Goal: Information Seeking & Learning: Find specific fact

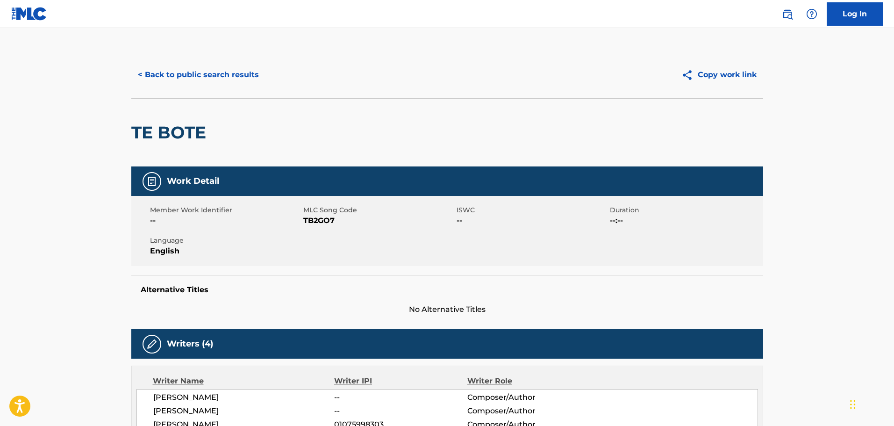
click at [204, 79] on button "< Back to public search results" at bounding box center [198, 74] width 134 height 23
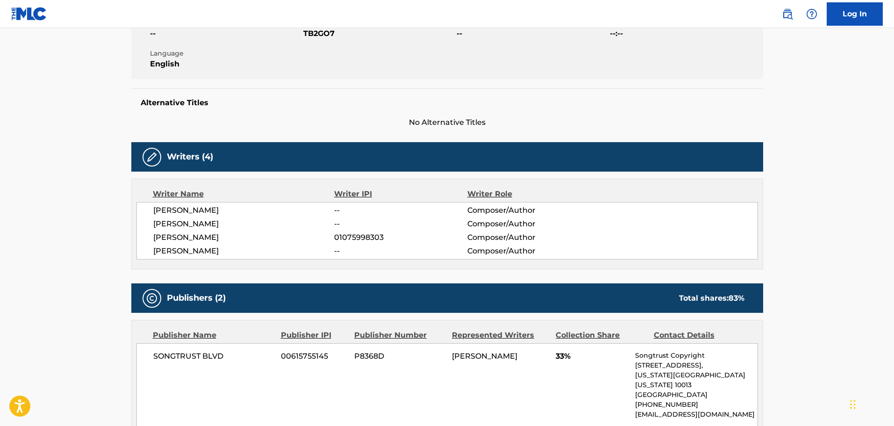
scroll to position [187, 0]
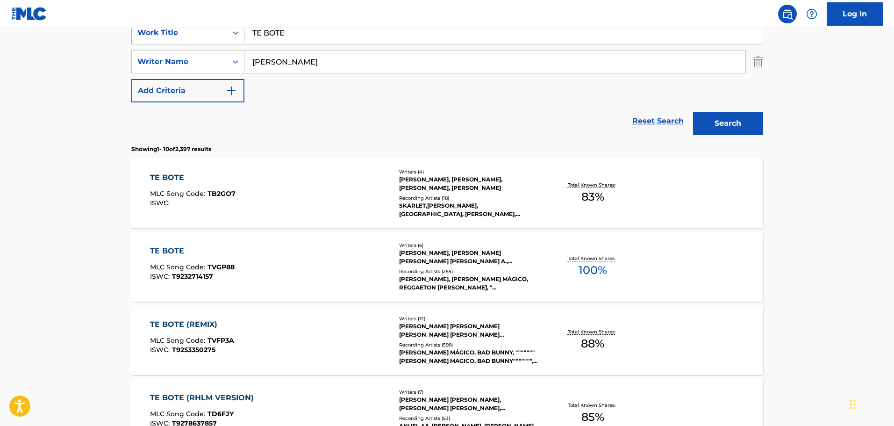
drag, startPoint x: 300, startPoint y: 36, endPoint x: 226, endPoint y: 40, distance: 73.9
click at [226, 40] on div "SearchWithCriteriac5b25d74-95ba-4b8d-83b9-f7d4fbc2f29a Work Title TE BOTE" at bounding box center [447, 32] width 632 height 23
paste input "[GEOGRAPHIC_DATA]"
type input "[GEOGRAPHIC_DATA]"
drag, startPoint x: 323, startPoint y: 53, endPoint x: 183, endPoint y: 67, distance: 140.4
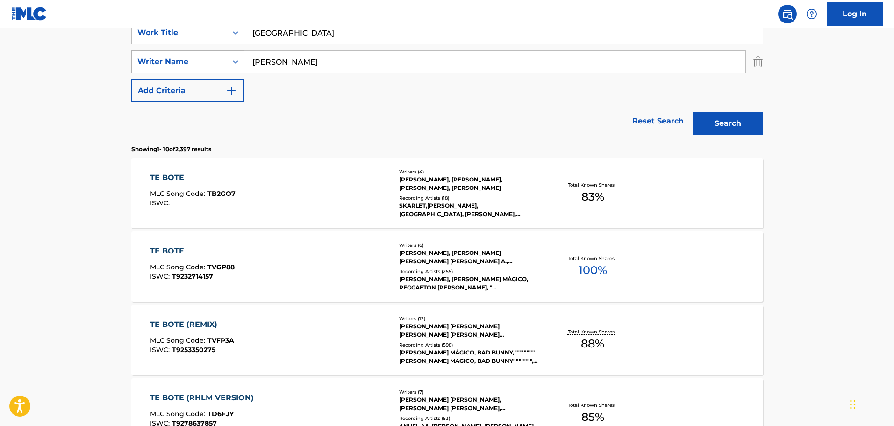
click at [183, 67] on div "SearchWithCriteria65fb56e8-0c40-4232-bbbc-4ff24830dd5e Writer Name [PERSON_NAME]" at bounding box center [447, 61] width 632 height 23
paste input "[PERSON_NAME] [PERSON_NAME]"
type input "[PERSON_NAME] [PERSON_NAME]"
click at [693, 112] on button "Search" at bounding box center [728, 123] width 70 height 23
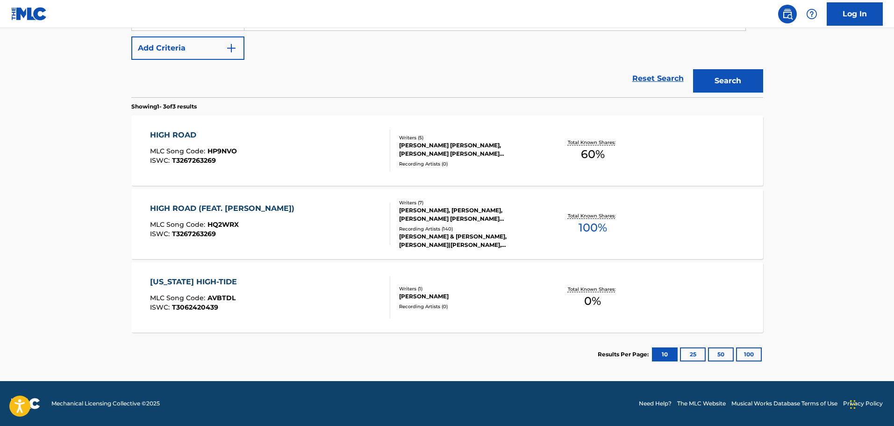
scroll to position [183, 0]
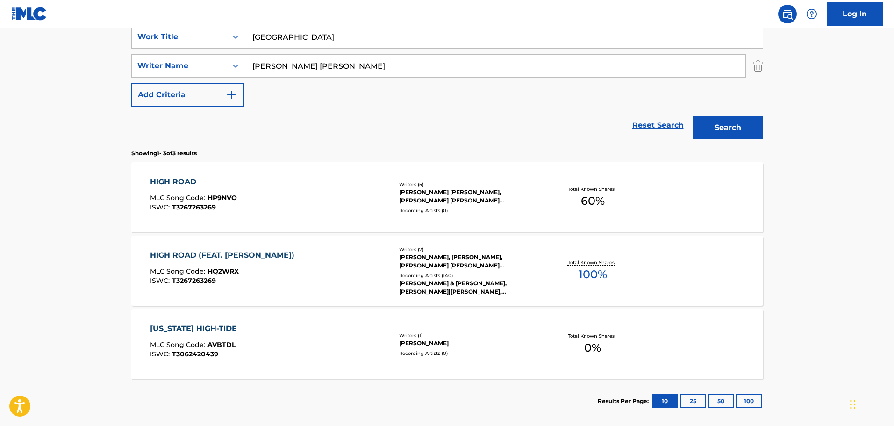
click at [451, 212] on div "Recording Artists ( 0 )" at bounding box center [469, 210] width 141 height 7
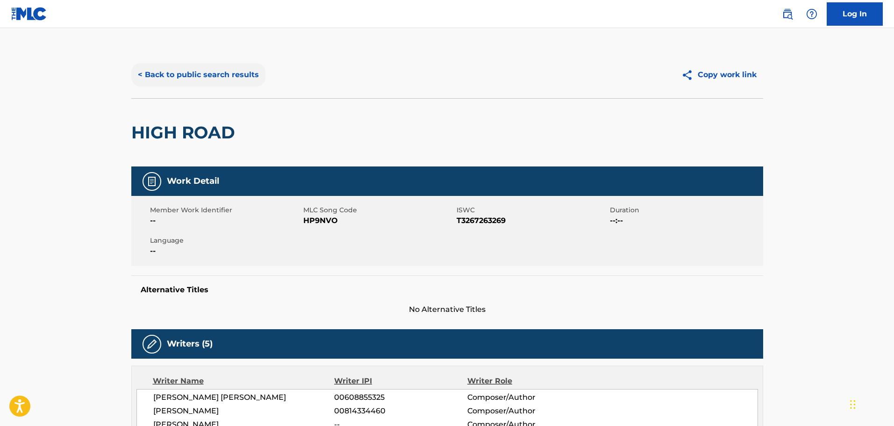
click at [162, 72] on button "< Back to public search results" at bounding box center [198, 74] width 134 height 23
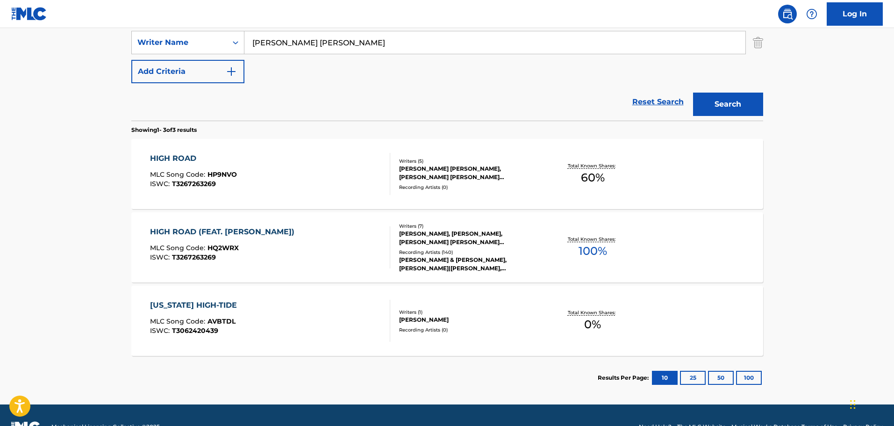
scroll to position [223, 0]
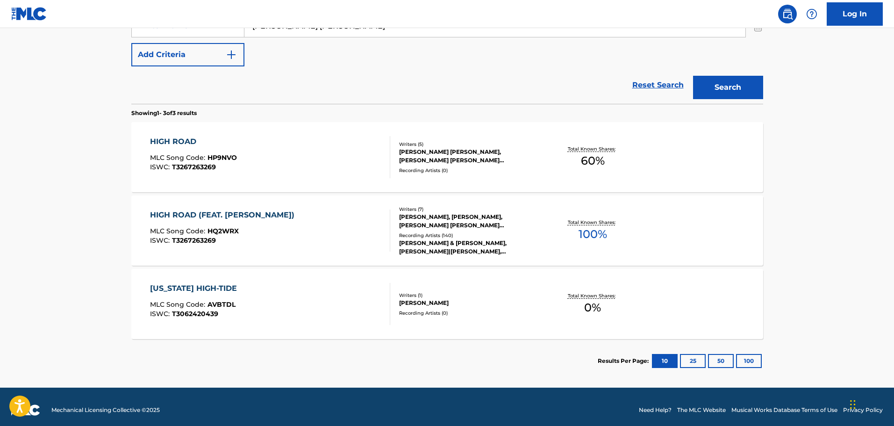
click at [494, 244] on div "[PERSON_NAME] & [PERSON_NAME], [PERSON_NAME]|[PERSON_NAME], [PERSON_NAME] [PERS…" at bounding box center [469, 247] width 141 height 17
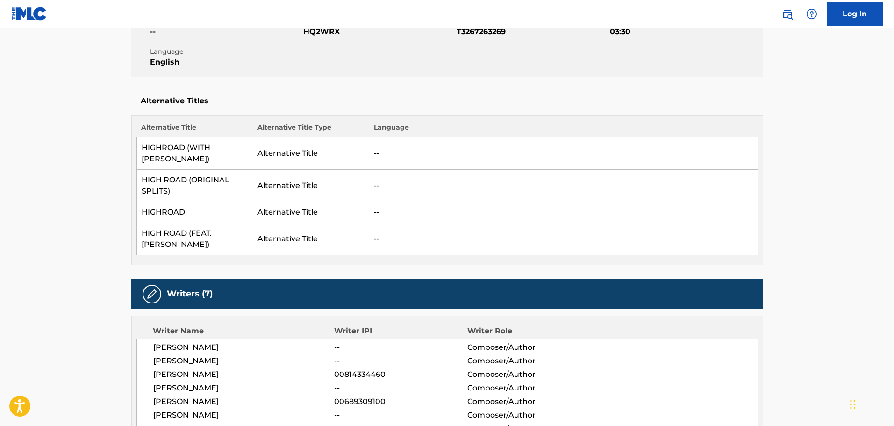
scroll to position [234, 0]
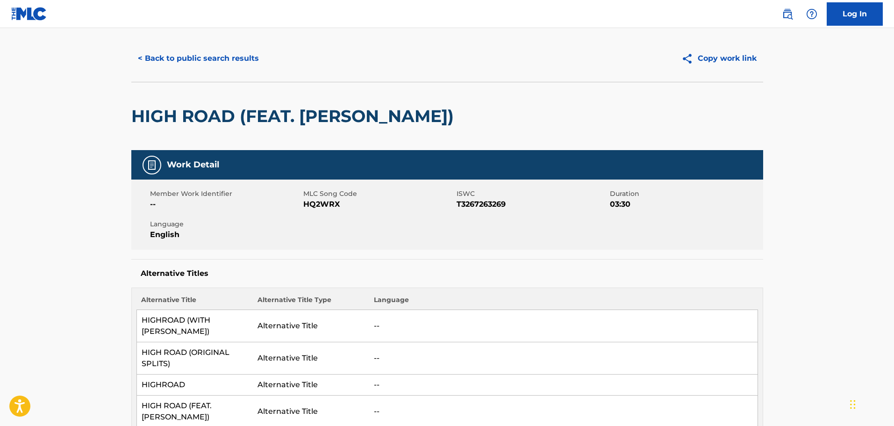
scroll to position [0, 0]
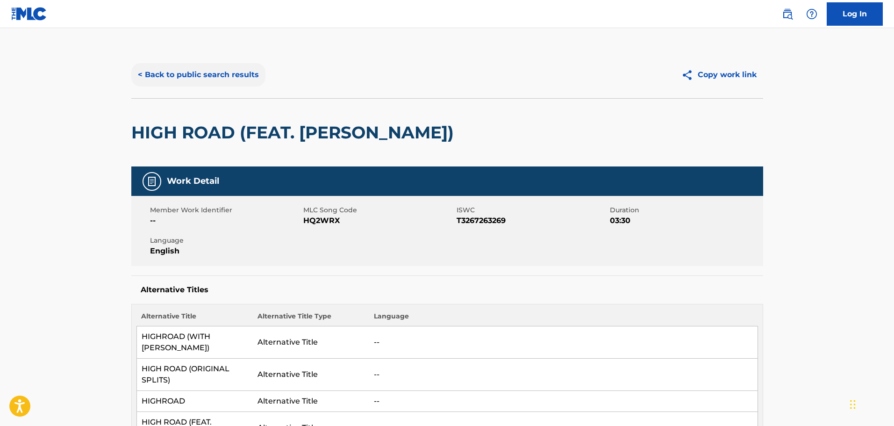
click at [198, 78] on button "< Back to public search results" at bounding box center [198, 74] width 134 height 23
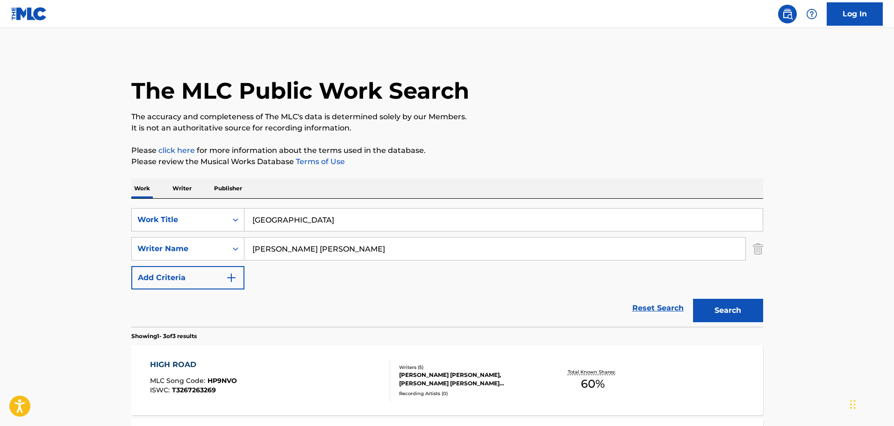
scroll to position [176, 0]
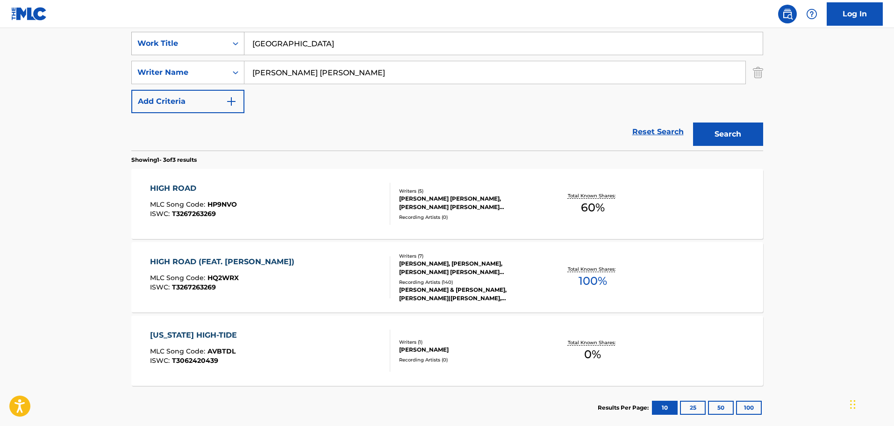
drag, startPoint x: 323, startPoint y: 43, endPoint x: 203, endPoint y: 45, distance: 120.1
click at [203, 45] on div "SearchWithCriteriac5b25d74-95ba-4b8d-83b9-f7d4fbc2f29a Work Title High Road" at bounding box center [447, 43] width 632 height 23
paste input "APPY GIRL"
type input "HAPPY GIRL"
drag, startPoint x: 325, startPoint y: 71, endPoint x: 208, endPoint y: 71, distance: 116.4
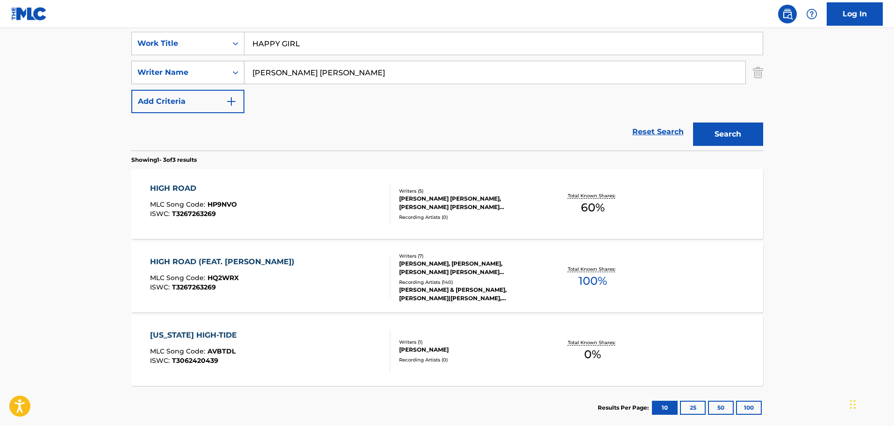
click at [209, 71] on div "SearchWithCriteria65fb56e8-0c40-4232-bbbc-4ff24830dd5e Writer Name [PERSON_NAME…" at bounding box center [447, 72] width 632 height 23
paste input "[PERSON_NAME]"
type input "[PERSON_NAME]"
click at [693, 122] on button "Search" at bounding box center [728, 133] width 70 height 23
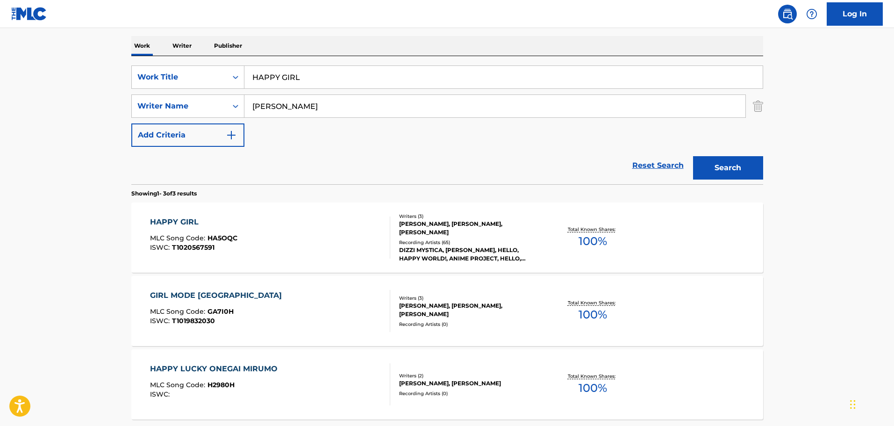
scroll to position [136, 0]
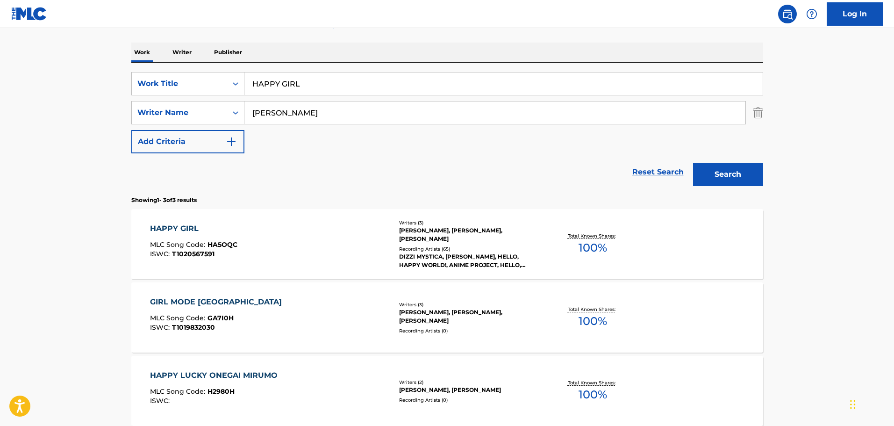
click at [447, 247] on div "Recording Artists ( 65 )" at bounding box center [469, 248] width 141 height 7
